Goal: Entertainment & Leisure: Consume media (video, audio)

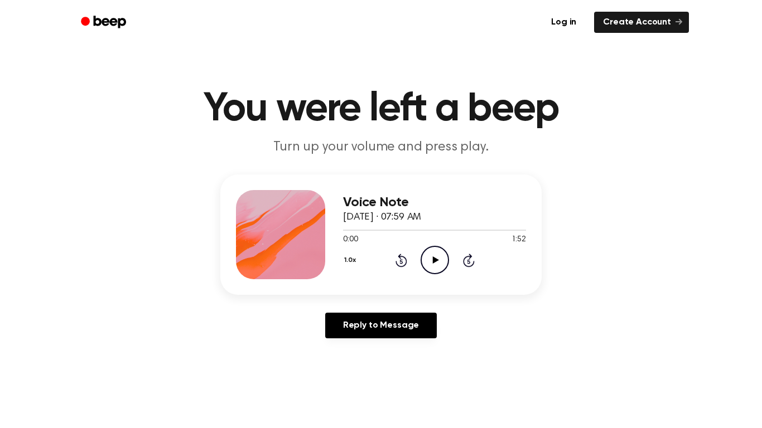
click at [443, 258] on icon "Play Audio" at bounding box center [435, 260] width 28 height 28
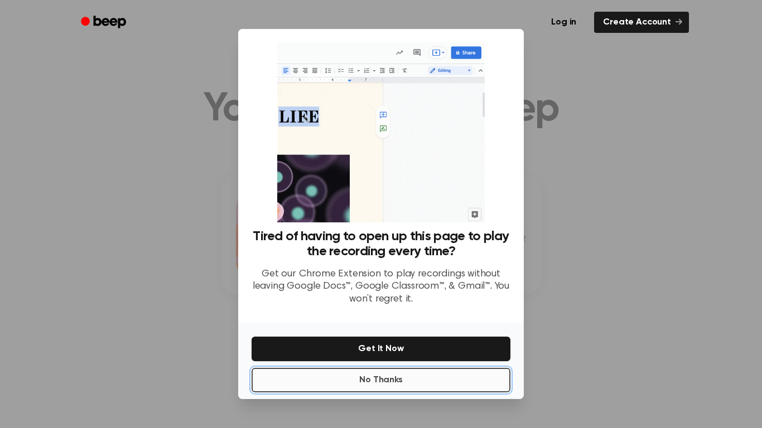
click at [432, 382] on button "No Thanks" at bounding box center [381, 380] width 259 height 25
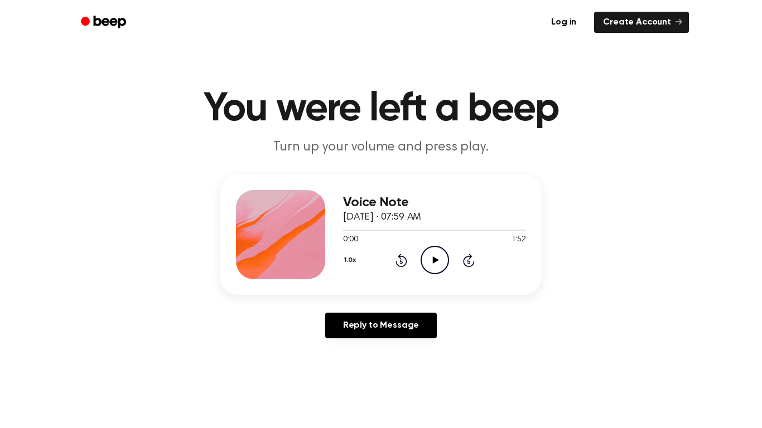
click at [429, 267] on icon "Play Audio" at bounding box center [435, 260] width 28 height 28
click at [400, 259] on icon at bounding box center [401, 260] width 12 height 13
click at [406, 256] on icon "Rewind 5 seconds" at bounding box center [401, 260] width 12 height 15
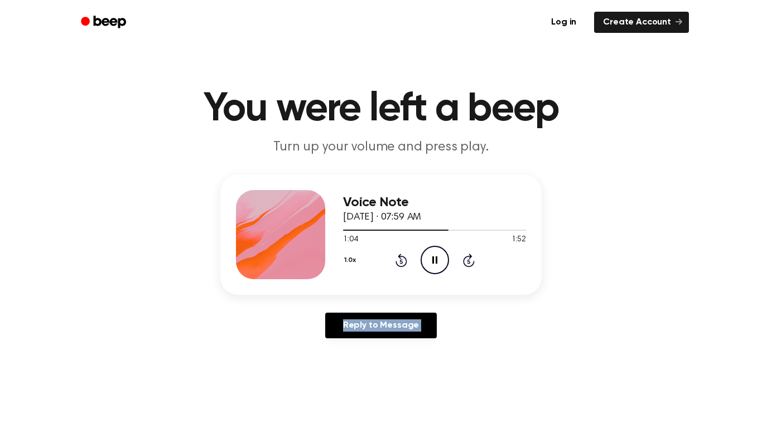
click at [401, 257] on icon "Rewind 5 seconds" at bounding box center [401, 260] width 12 height 15
click at [398, 256] on icon at bounding box center [401, 260] width 12 height 13
click at [397, 255] on icon "Rewind 5 seconds" at bounding box center [401, 260] width 12 height 15
click at [436, 249] on icon "Pause Audio" at bounding box center [435, 260] width 28 height 28
